Goal: Task Accomplishment & Management: Manage account settings

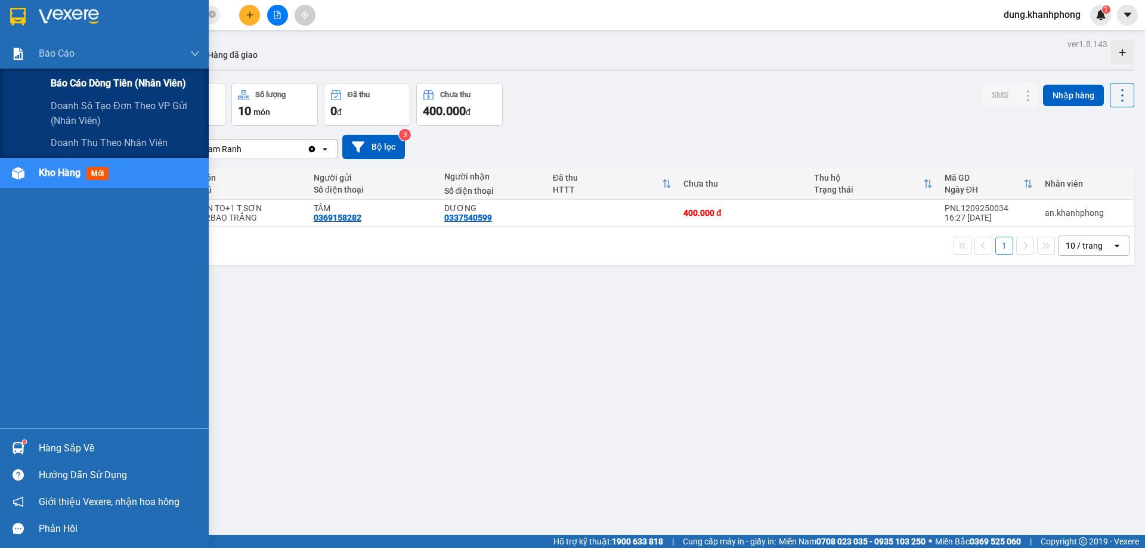
click at [75, 79] on span "Báo cáo dòng tiền (nhân viên)" at bounding box center [118, 83] width 135 height 15
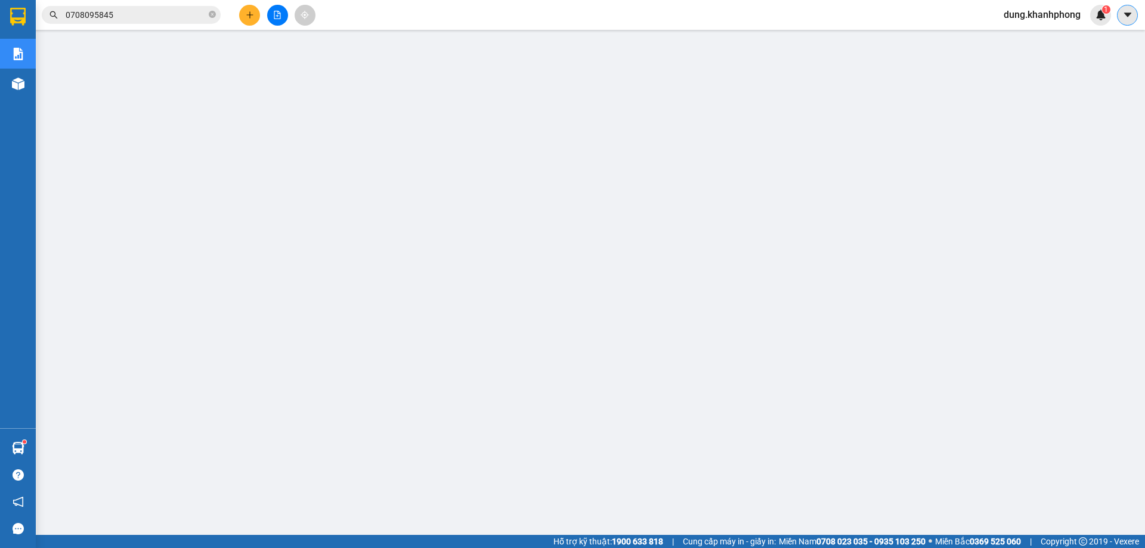
click at [1125, 14] on icon "caret-down" at bounding box center [1127, 15] width 7 height 4
click at [1042, 19] on span "dung.khanhphong" at bounding box center [1042, 14] width 96 height 15
click at [1039, 36] on span "Đăng xuất" at bounding box center [1046, 36] width 73 height 13
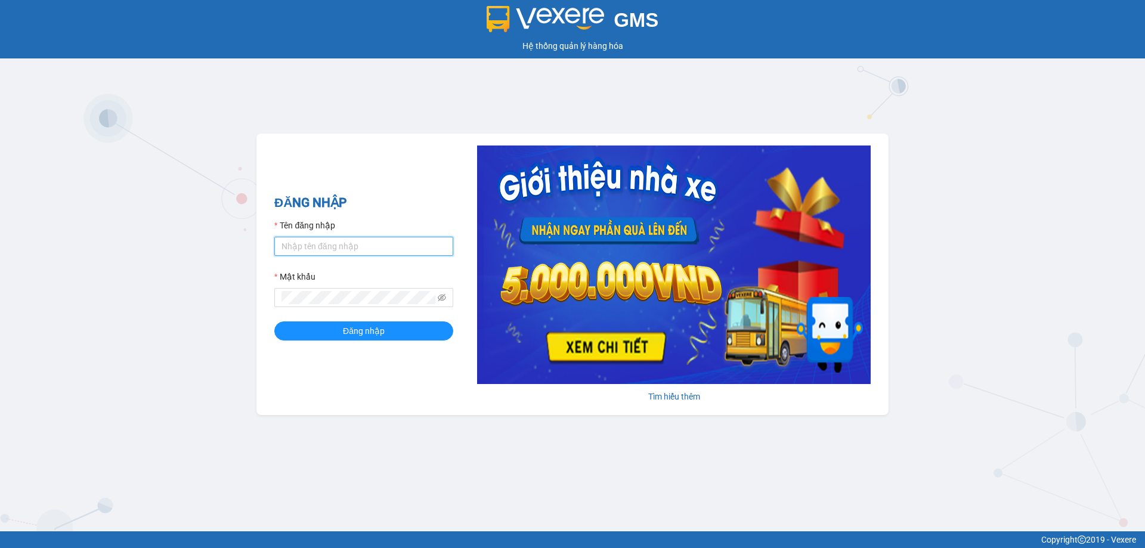
click at [383, 244] on input "Tên đăng nhập" at bounding box center [363, 246] width 179 height 19
type input "len.khanhphong"
click at [434, 320] on form "Tên đăng nhập len.khanhphong Mật khẩu Đăng nhập" at bounding box center [363, 280] width 179 height 122
click at [373, 330] on span "Đăng nhập" at bounding box center [364, 330] width 42 height 13
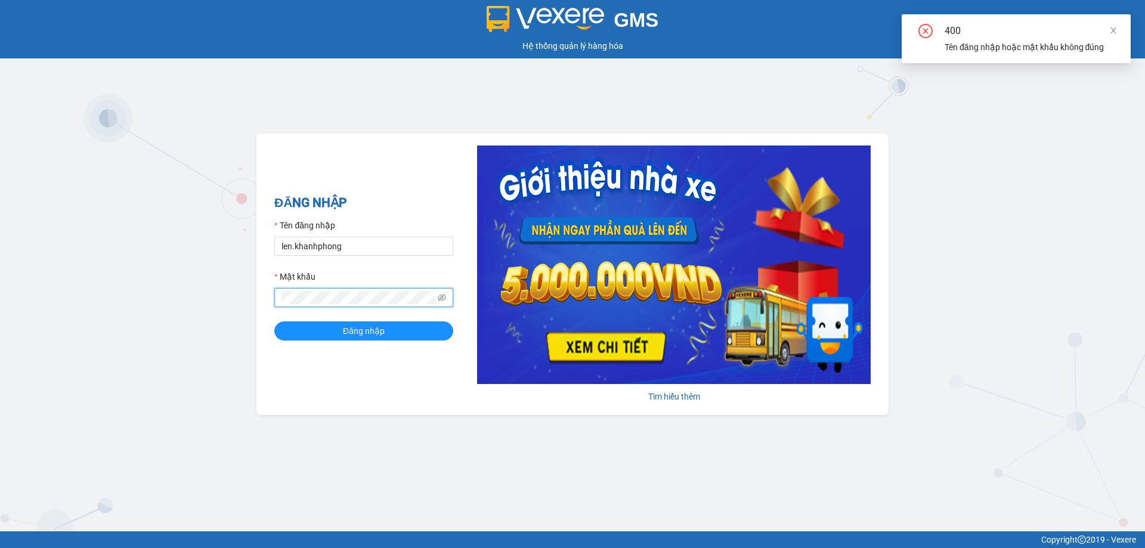
click at [229, 295] on div "GMS Hệ thống quản lý hàng hóa ĐĂNG NHẬP Tên đăng nhập len.khanhphong Mật khẩu Đ…" at bounding box center [572, 265] width 1145 height 531
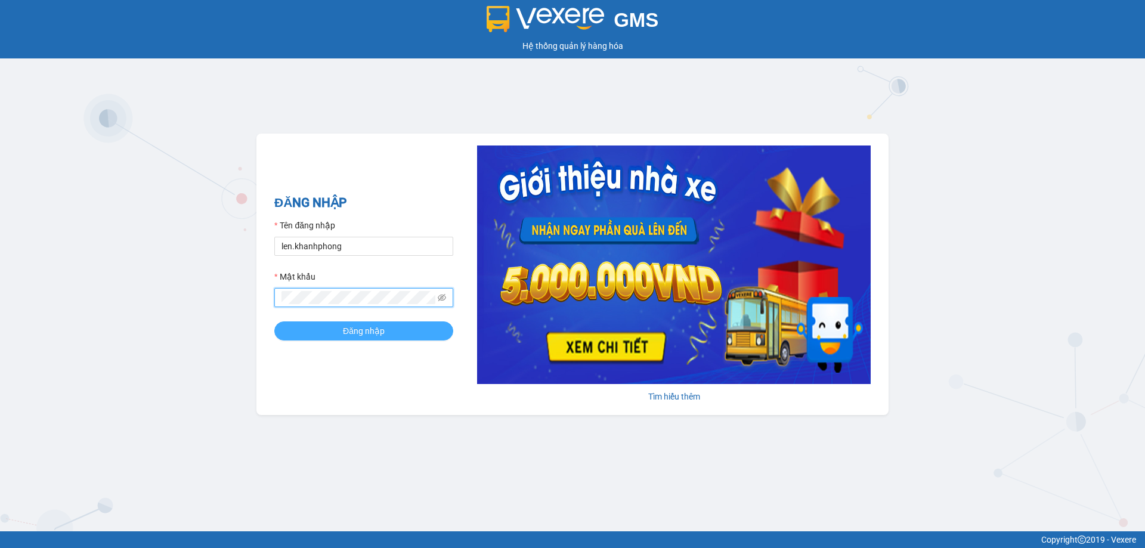
click at [347, 332] on span "Đăng nhập" at bounding box center [364, 330] width 42 height 13
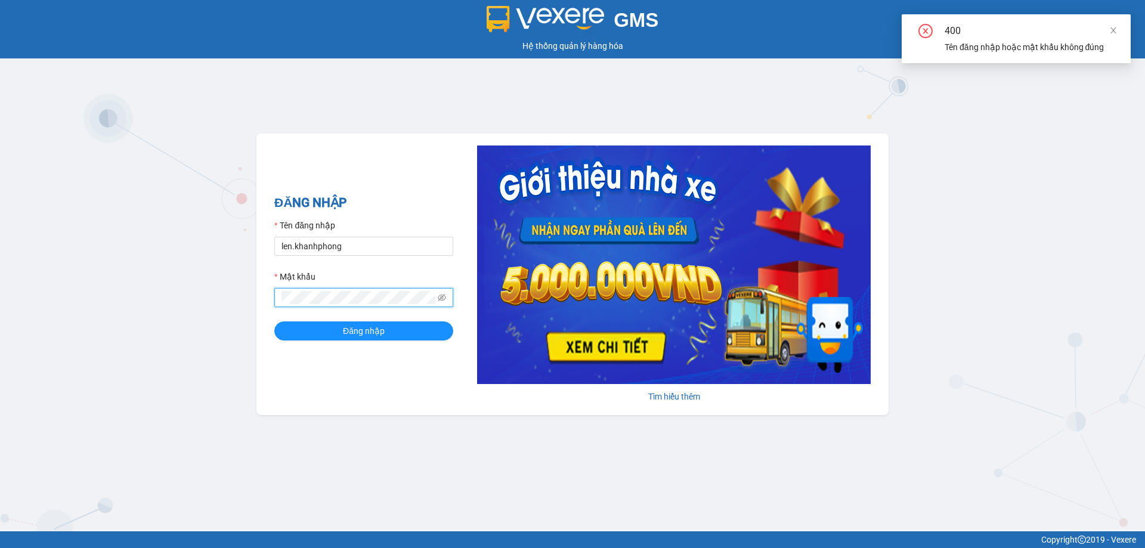
click at [237, 295] on div "GMS Hệ thống quản lý hàng hóa ĐĂNG NHẬP Tên đăng nhập len.khanhphong Mật khẩu Đ…" at bounding box center [572, 265] width 1145 height 531
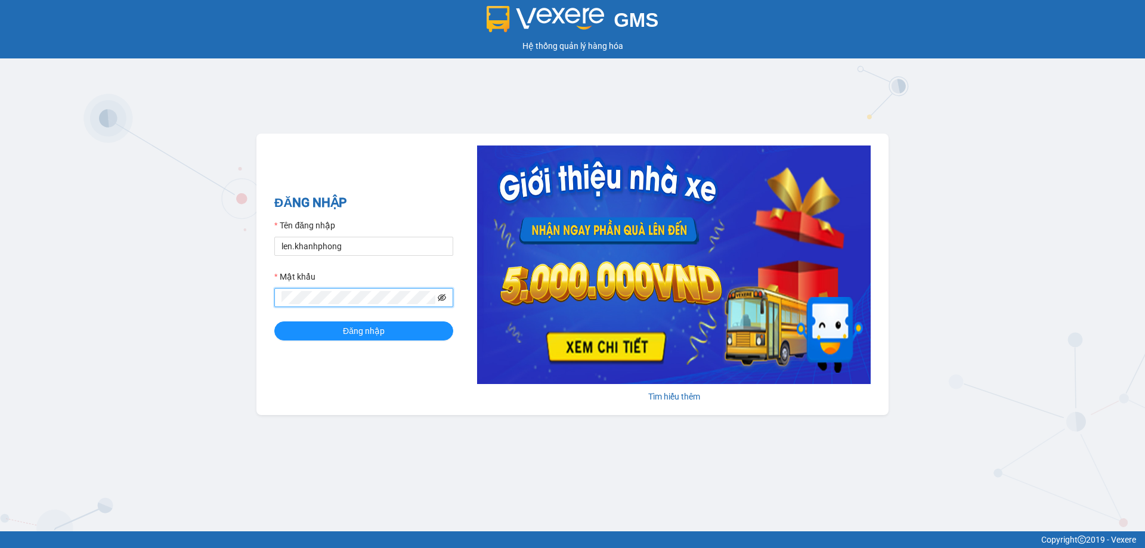
click at [445, 296] on icon "eye-invisible" at bounding box center [442, 297] width 8 height 8
click at [382, 336] on span "Đăng nhập" at bounding box center [364, 330] width 42 height 13
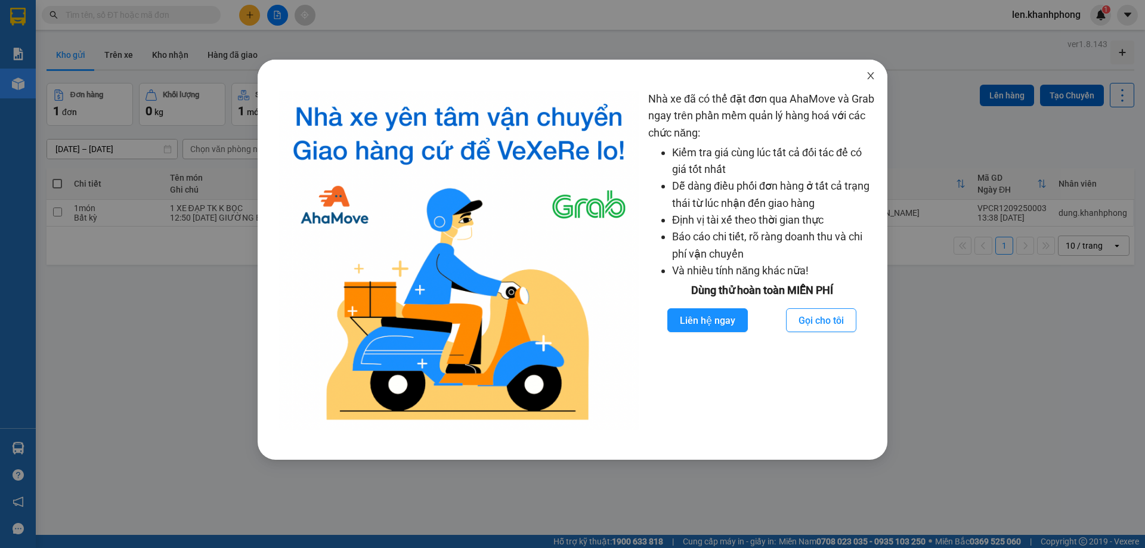
click at [872, 79] on icon "close" at bounding box center [870, 75] width 7 height 7
